Goal: Transaction & Acquisition: Purchase product/service

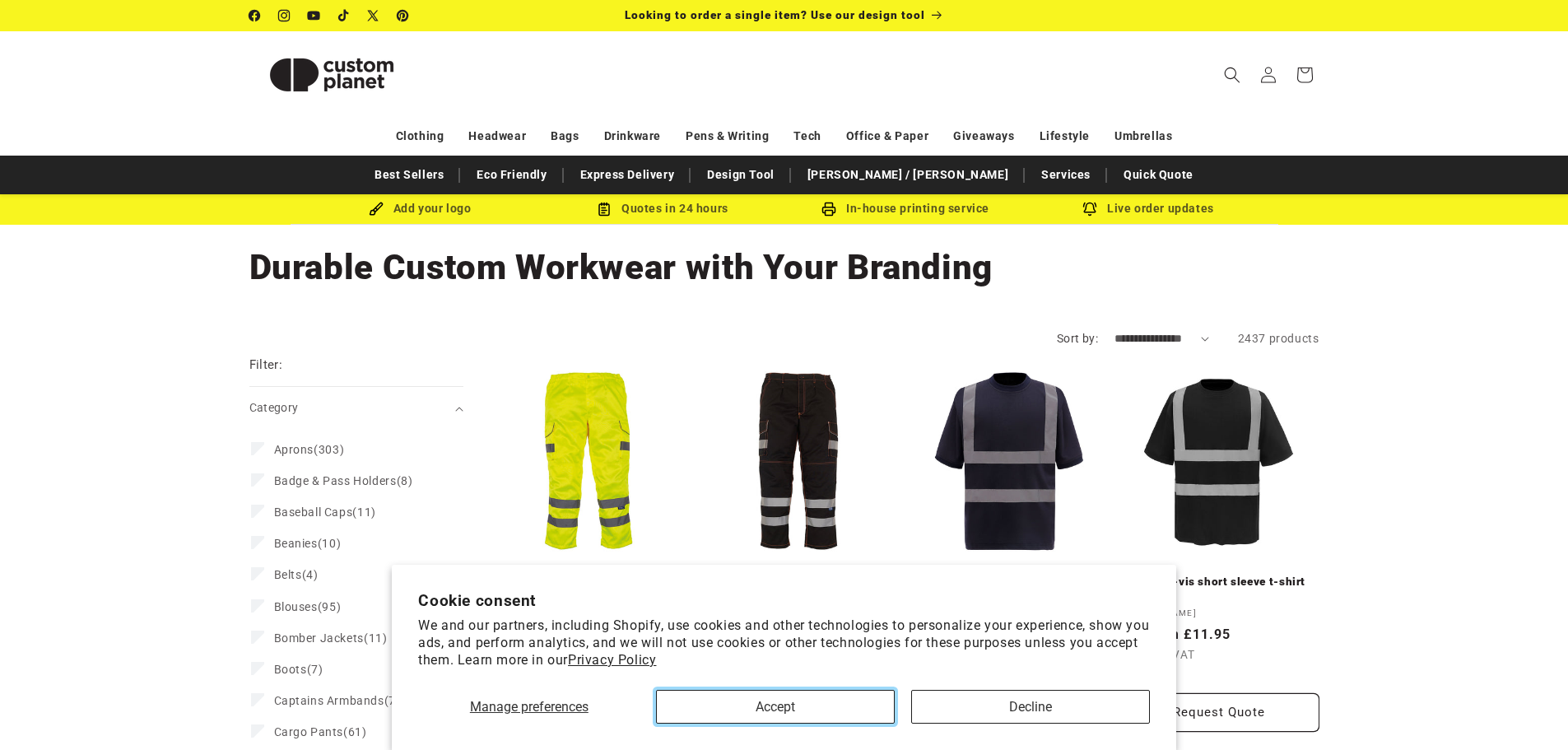
click at [723, 697] on button "Accept" at bounding box center [776, 706] width 239 height 34
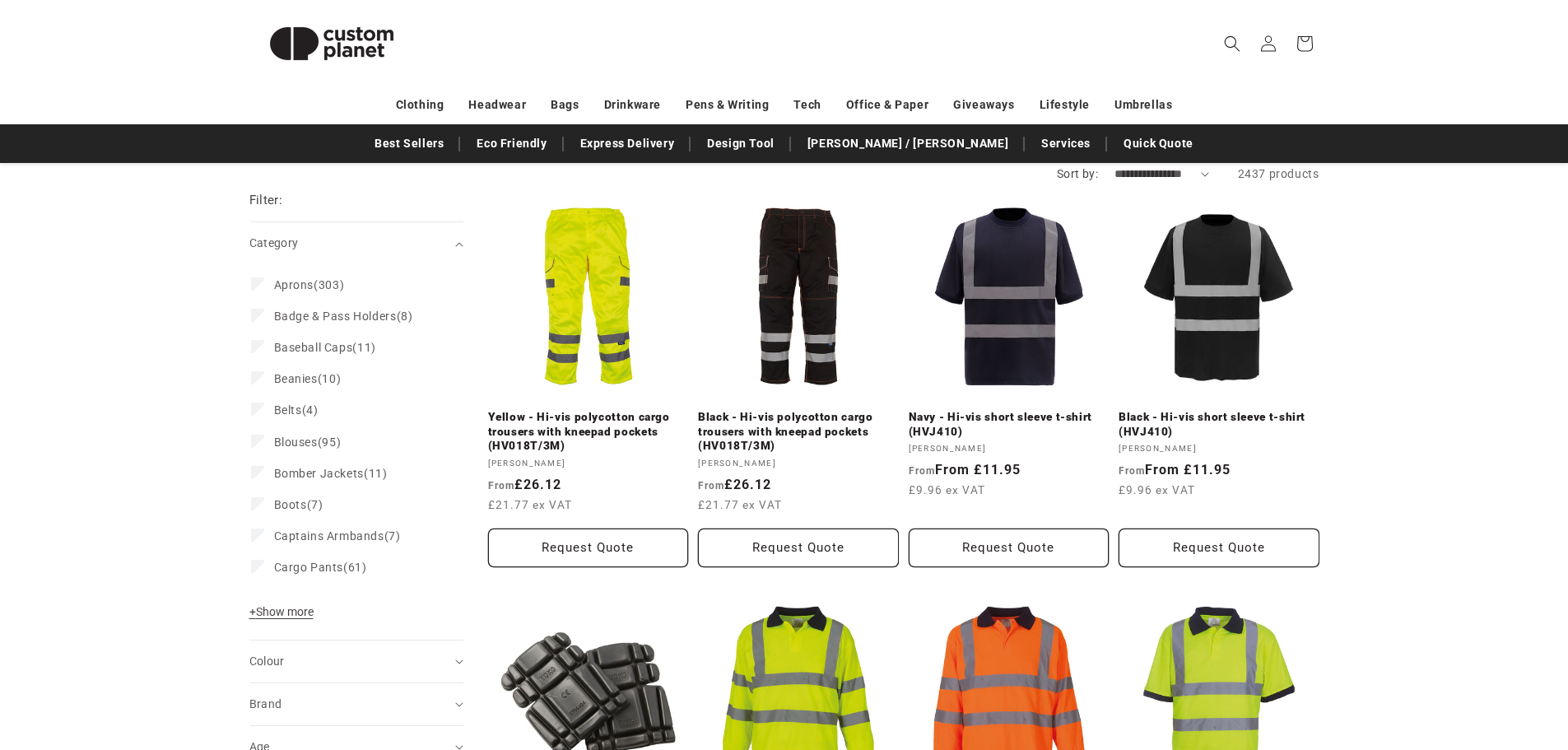
scroll to position [246, 0]
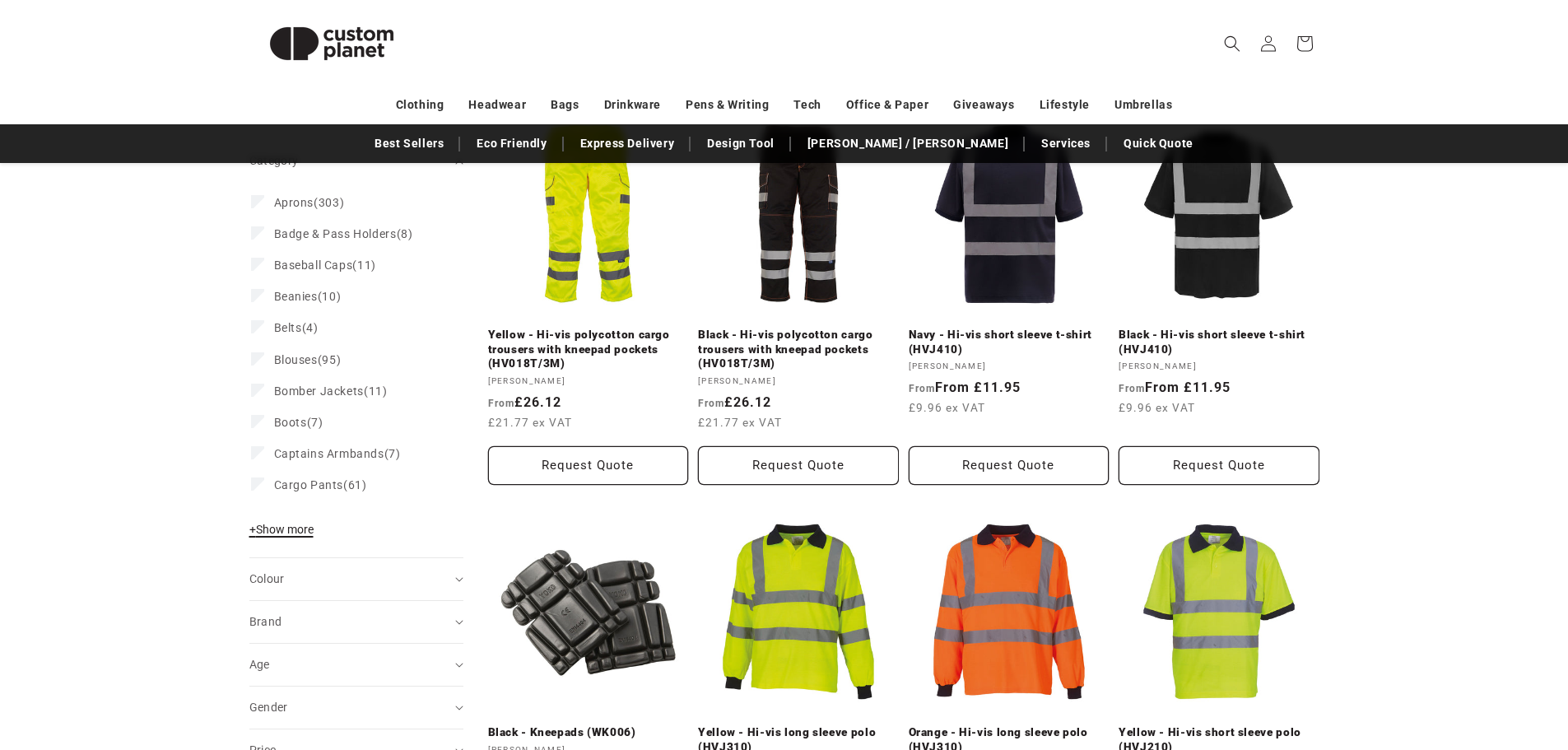
click at [284, 528] on span "+ Show more" at bounding box center [282, 528] width 65 height 13
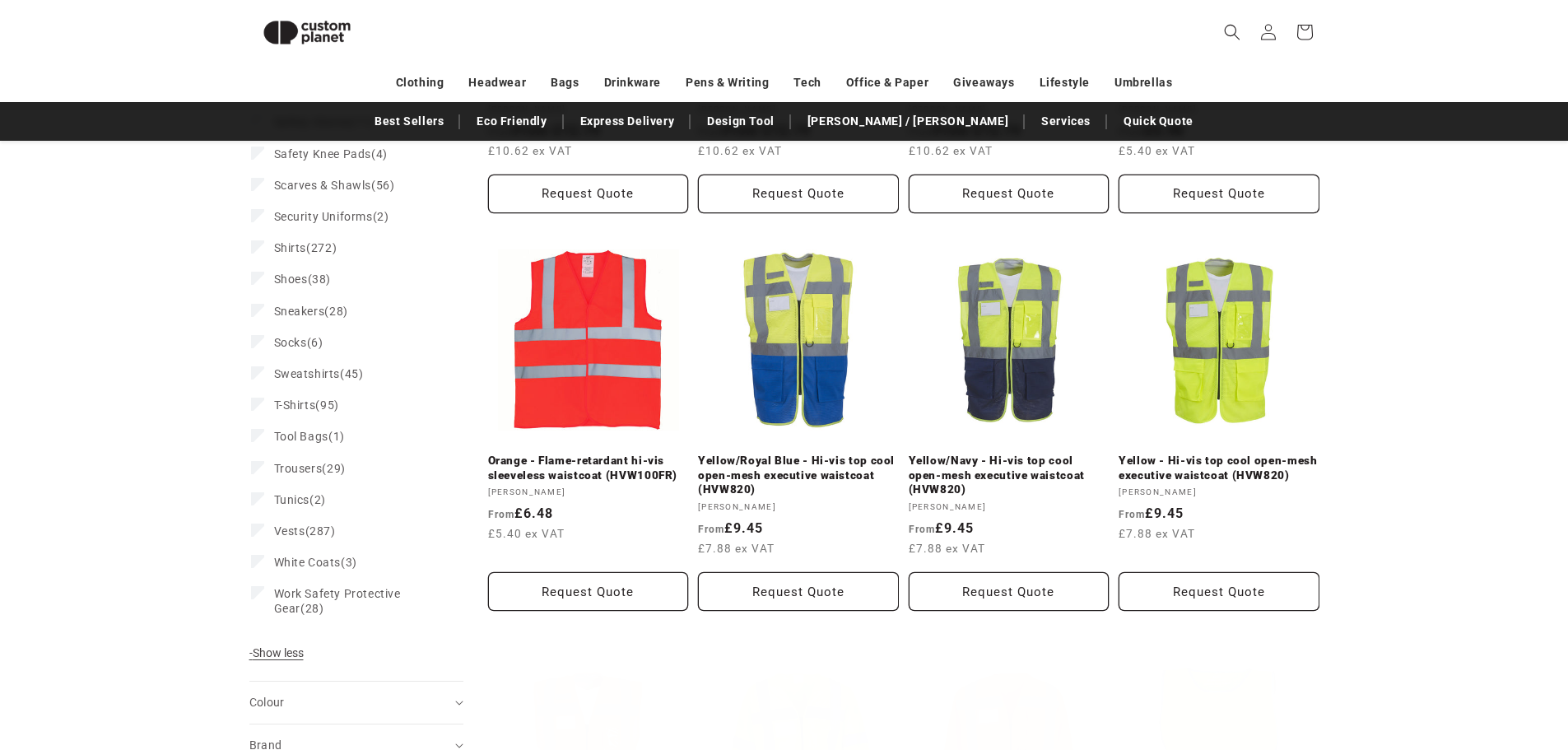
scroll to position [1295, 0]
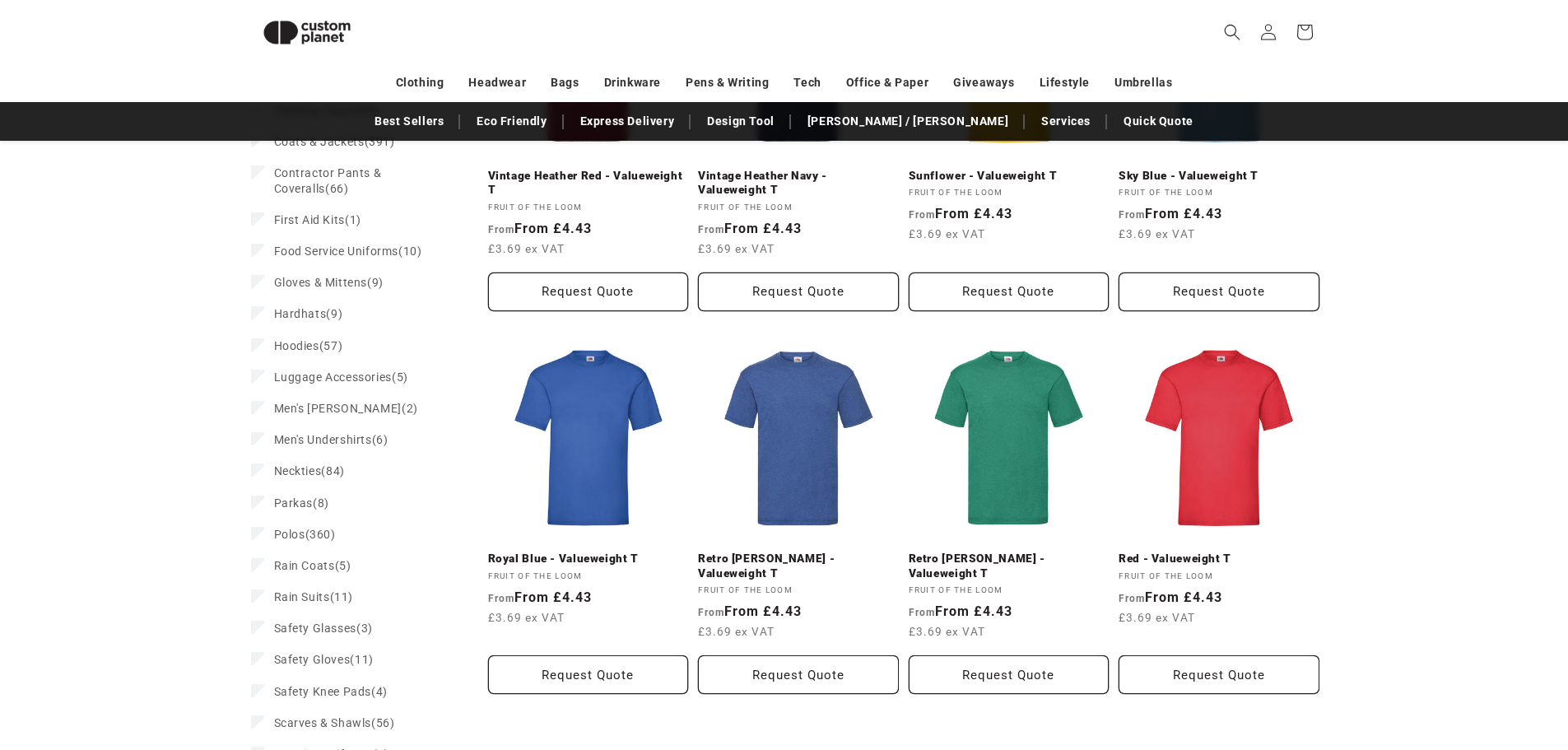
scroll to position [793, 0]
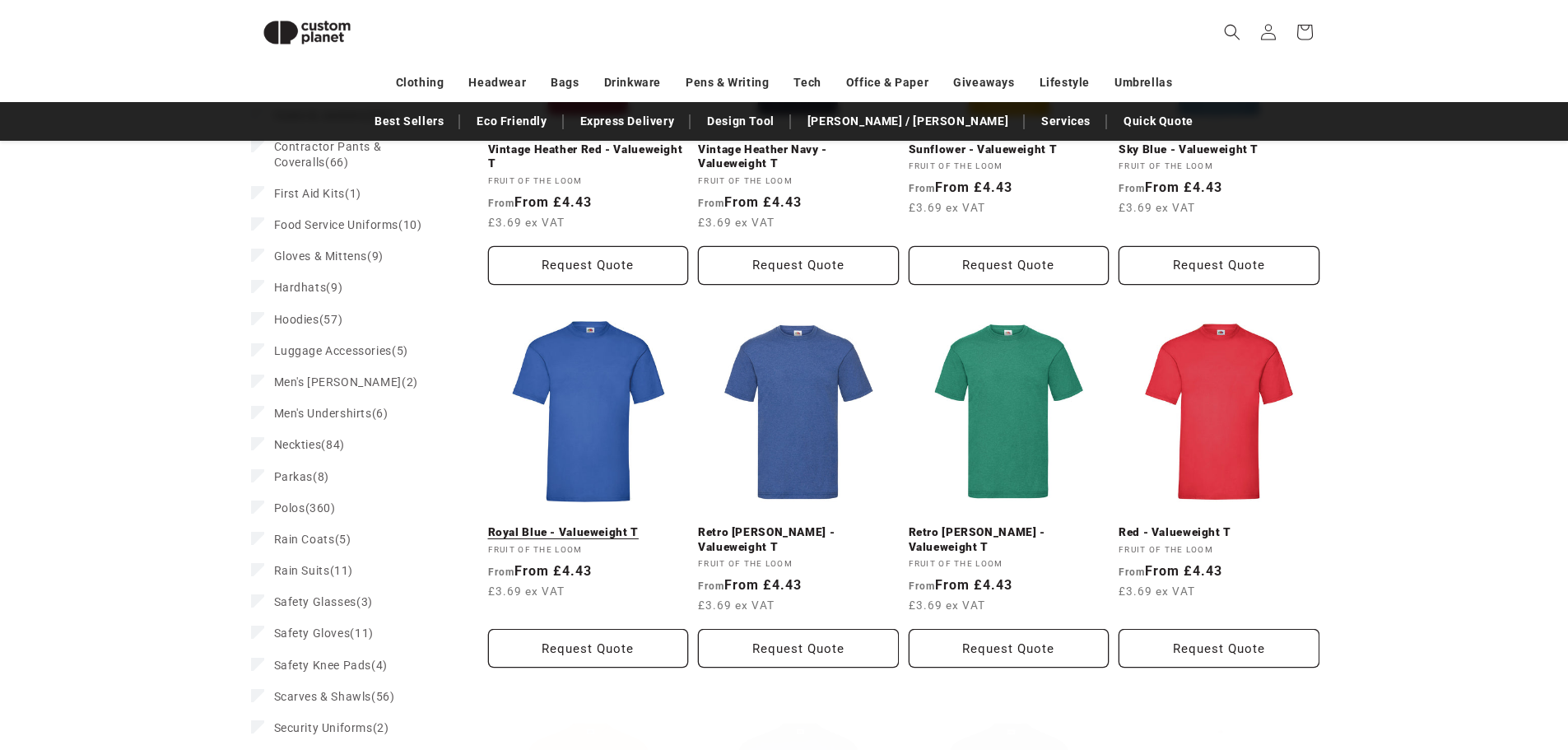
click at [608, 525] on link "Royal Blue - Valueweight T" at bounding box center [588, 532] width 201 height 15
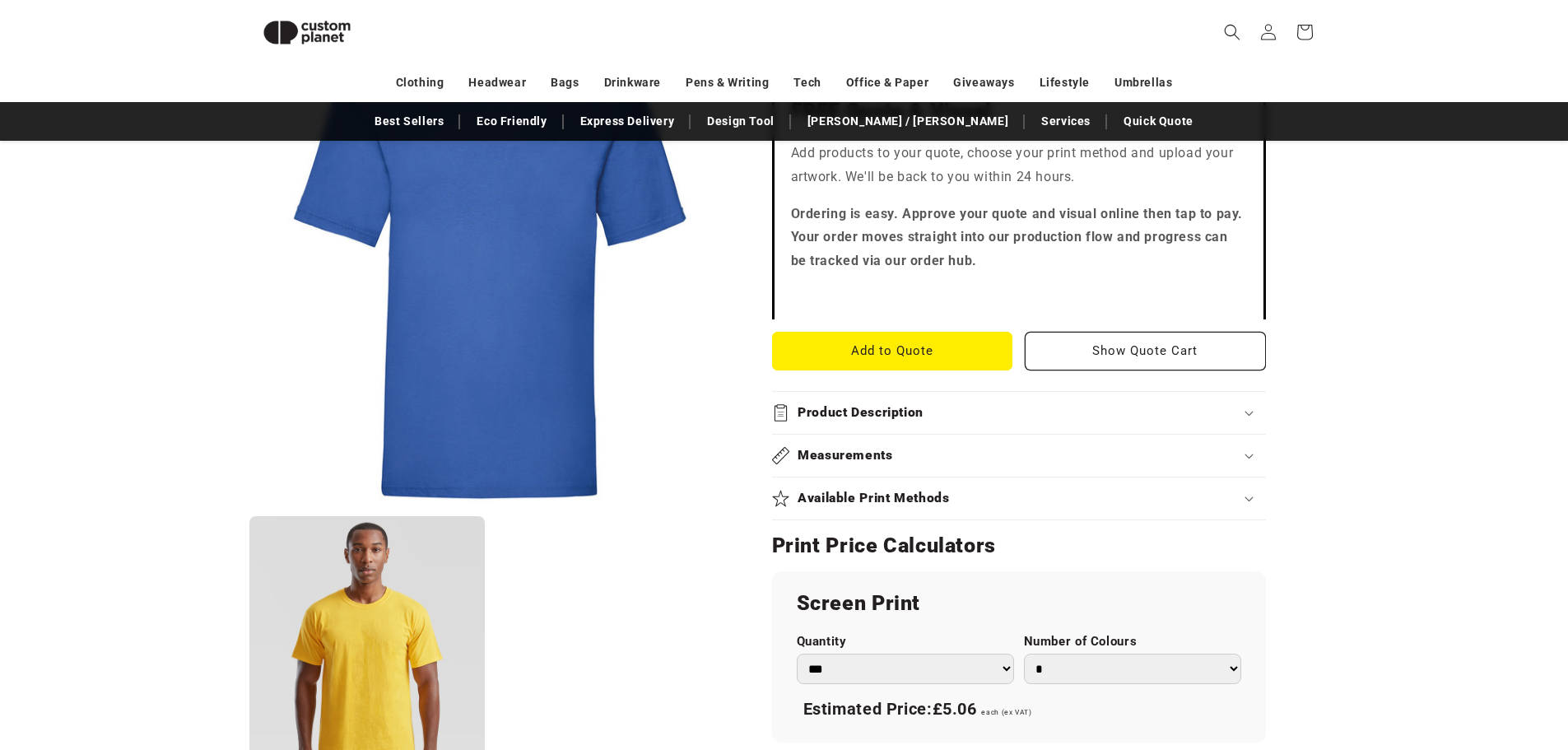
scroll to position [553, 0]
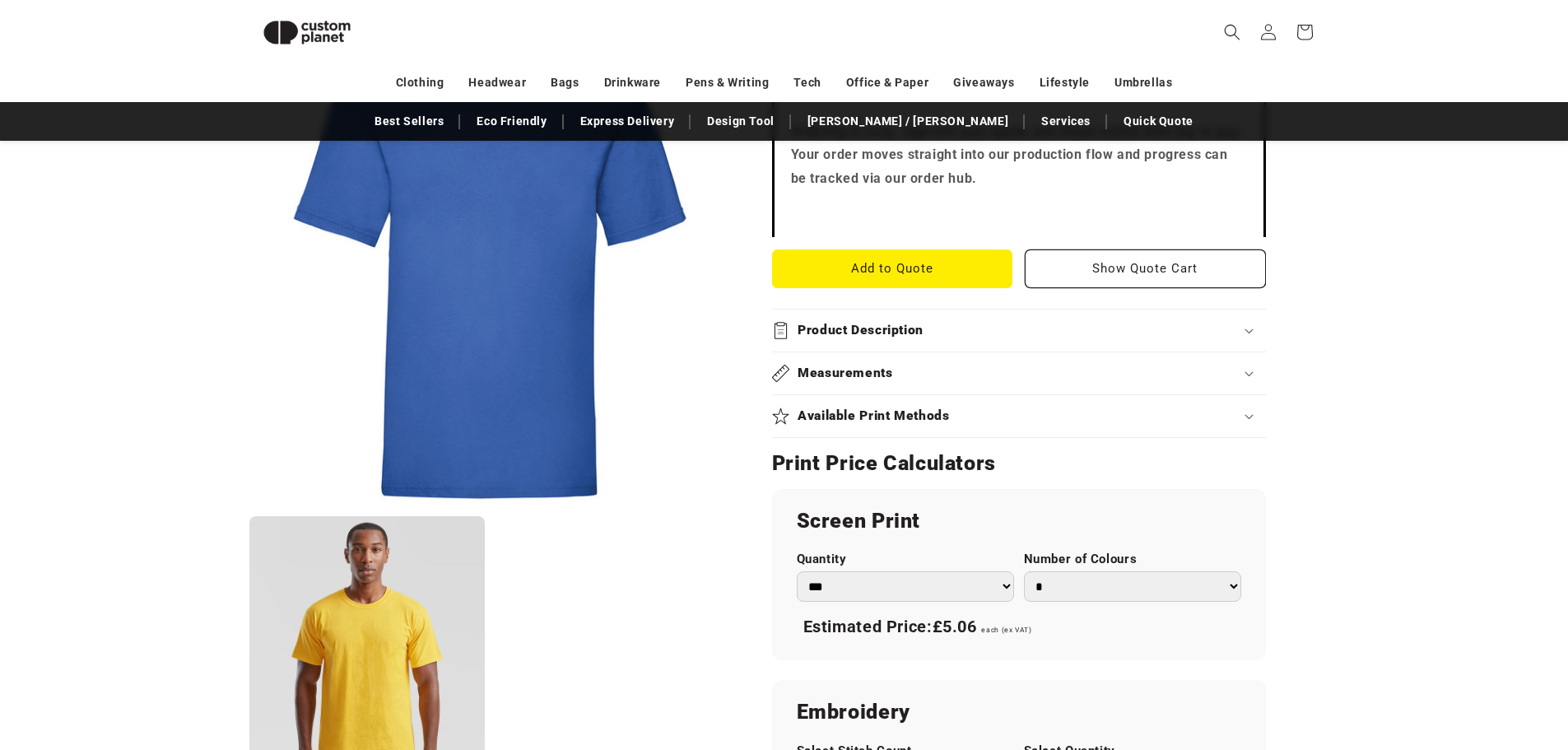
click at [1243, 373] on div "Measurements" at bounding box center [1018, 374] width 494 height 18
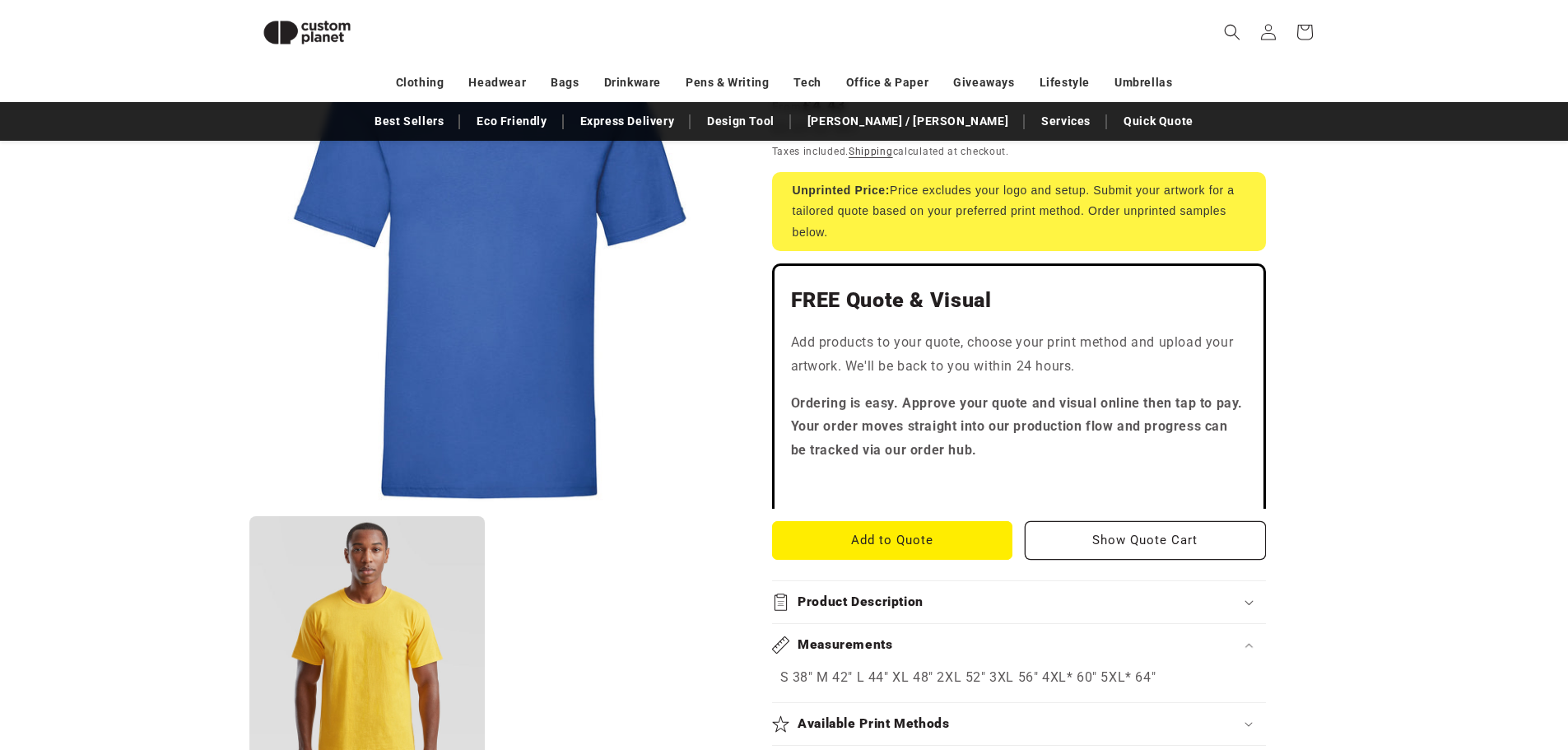
scroll to position [308, 0]
